Goal: Information Seeking & Learning: Understand process/instructions

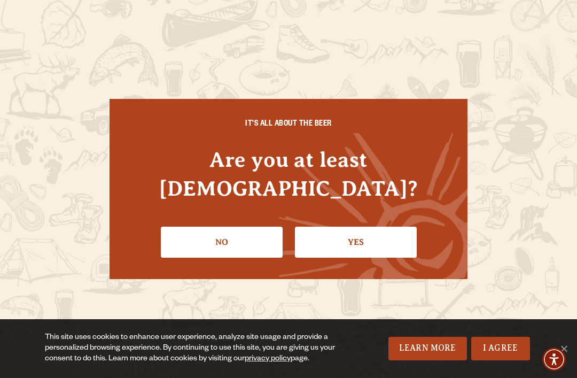
click at [356, 241] on link "Yes" at bounding box center [356, 242] width 122 height 31
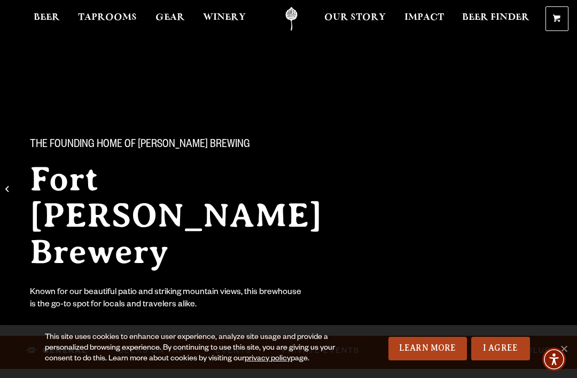
click at [391, 374] on div "This site uses cookies to enhance user experience, analyze site usage and provi…" at bounding box center [288, 348] width 577 height 59
click at [424, 354] on link "Learn More" at bounding box center [427, 349] width 79 height 24
click at [571, 343] on div "This site uses cookies to enhance user experience, analyze site usage and provi…" at bounding box center [288, 348] width 577 height 59
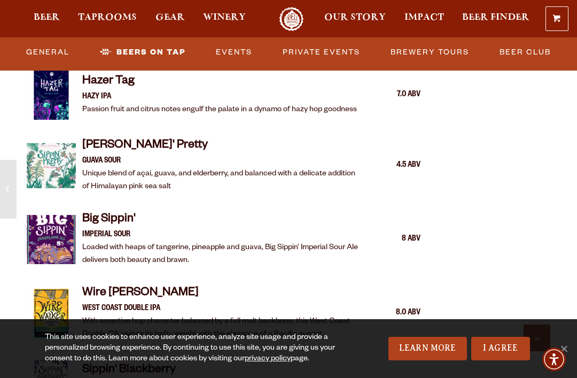
scroll to position [1723, 0]
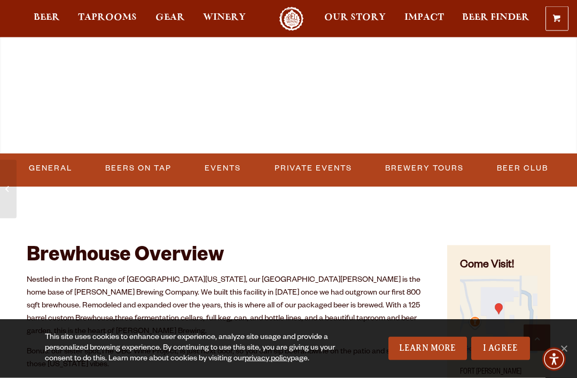
click at [437, 165] on link "Brewery Tours" at bounding box center [424, 169] width 87 height 25
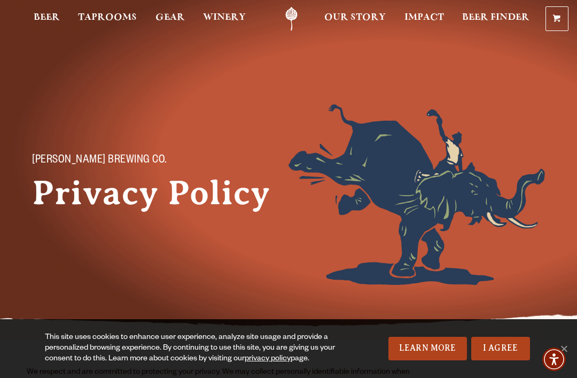
click at [416, 342] on link "Learn More" at bounding box center [427, 349] width 79 height 24
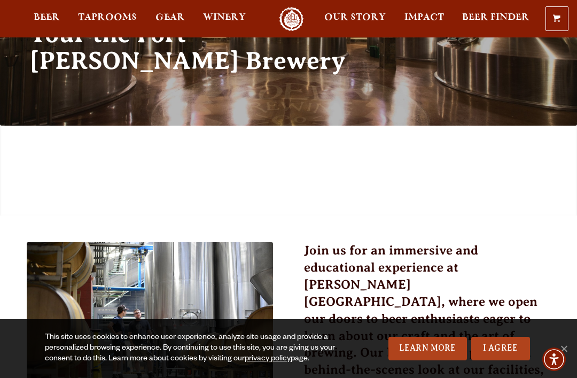
scroll to position [131, 0]
